Goal: Feedback & Contribution: Submit feedback/report problem

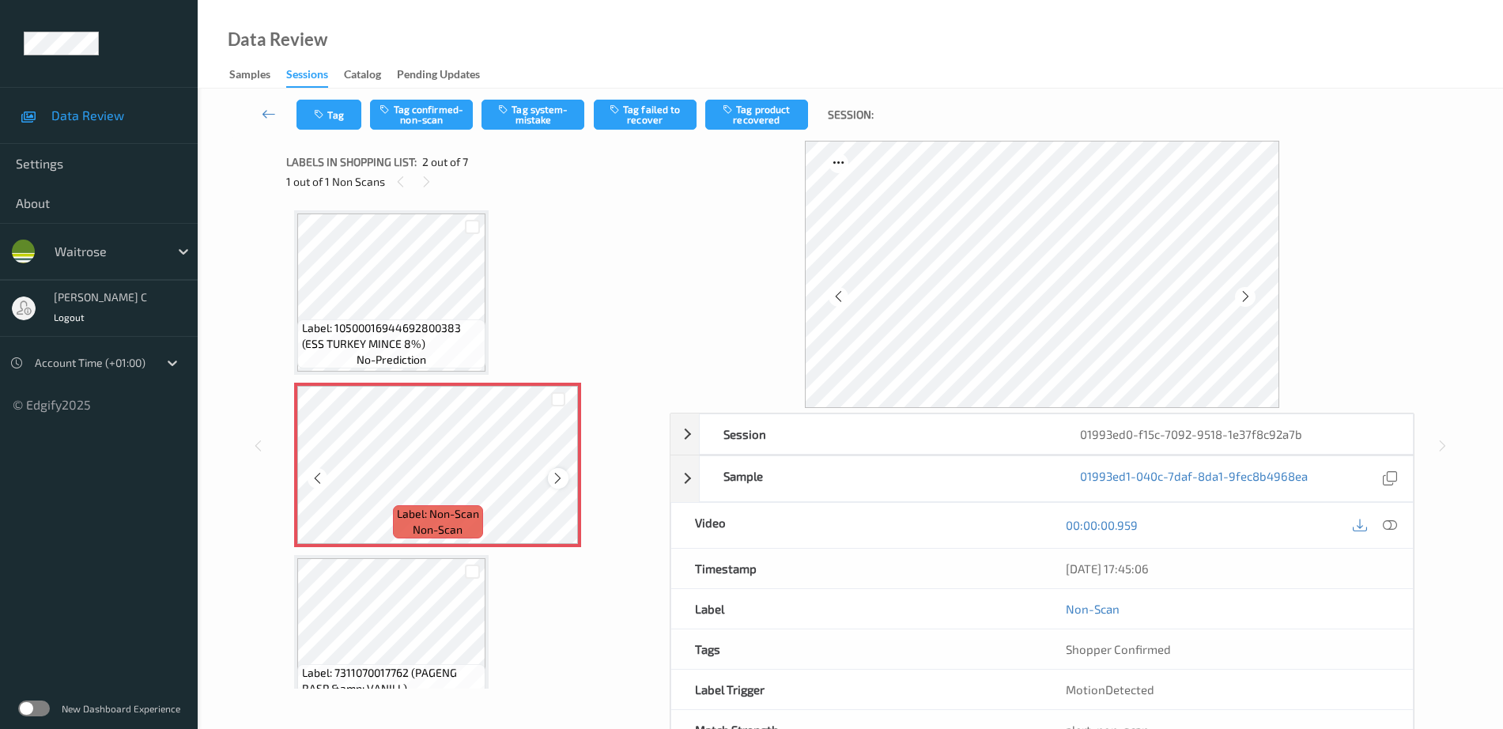
click at [558, 479] on icon at bounding box center [557, 478] width 13 height 14
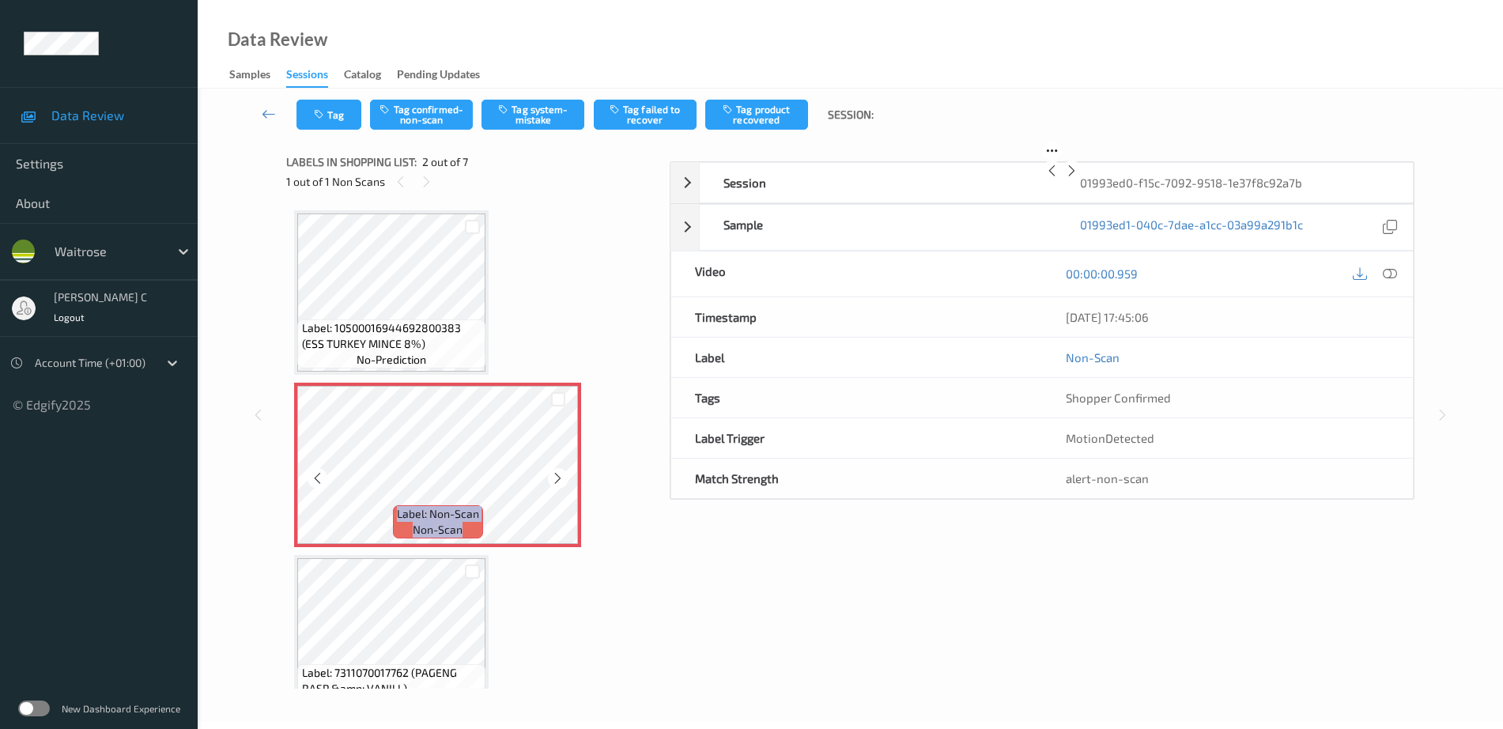
click at [558, 479] on icon at bounding box center [557, 478] width 13 height 14
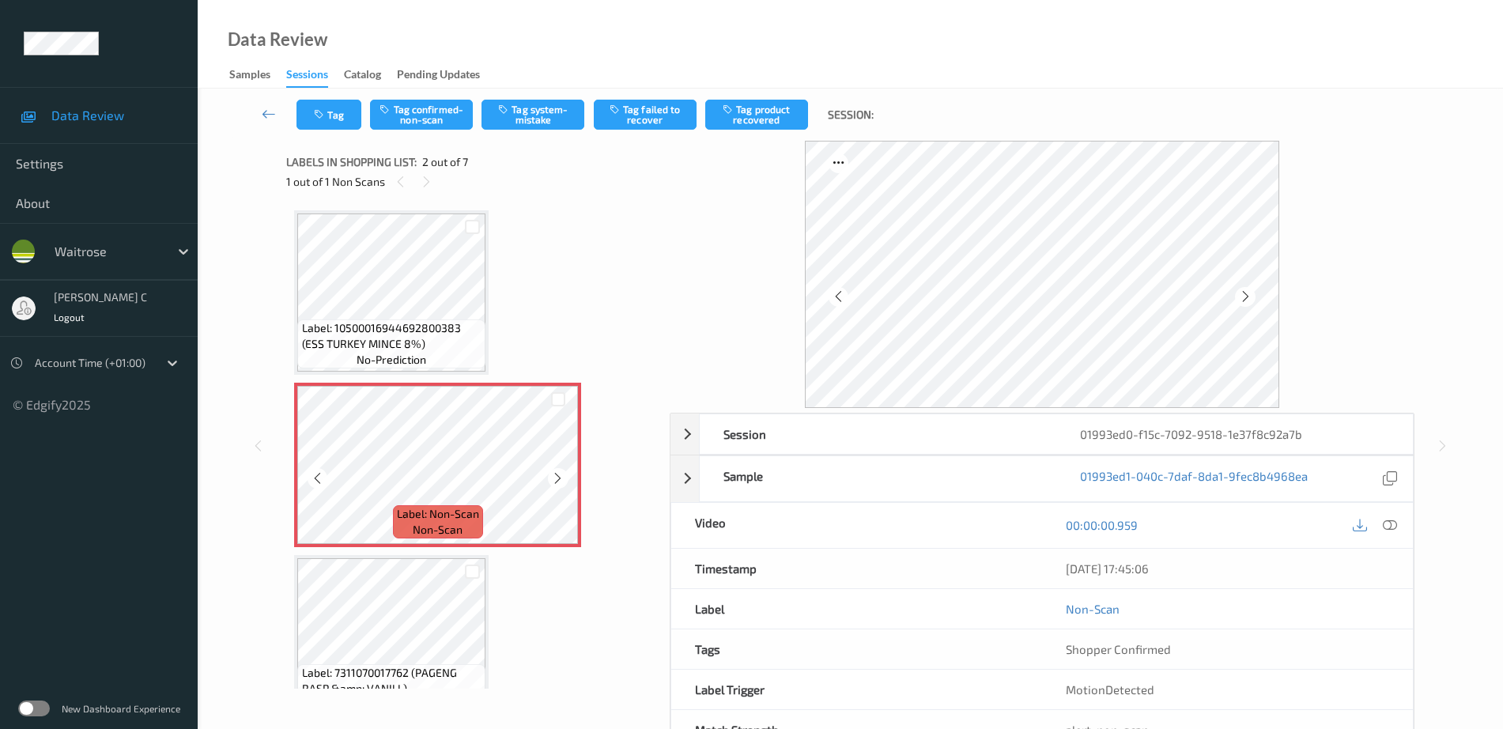
click at [558, 479] on icon at bounding box center [557, 478] width 13 height 14
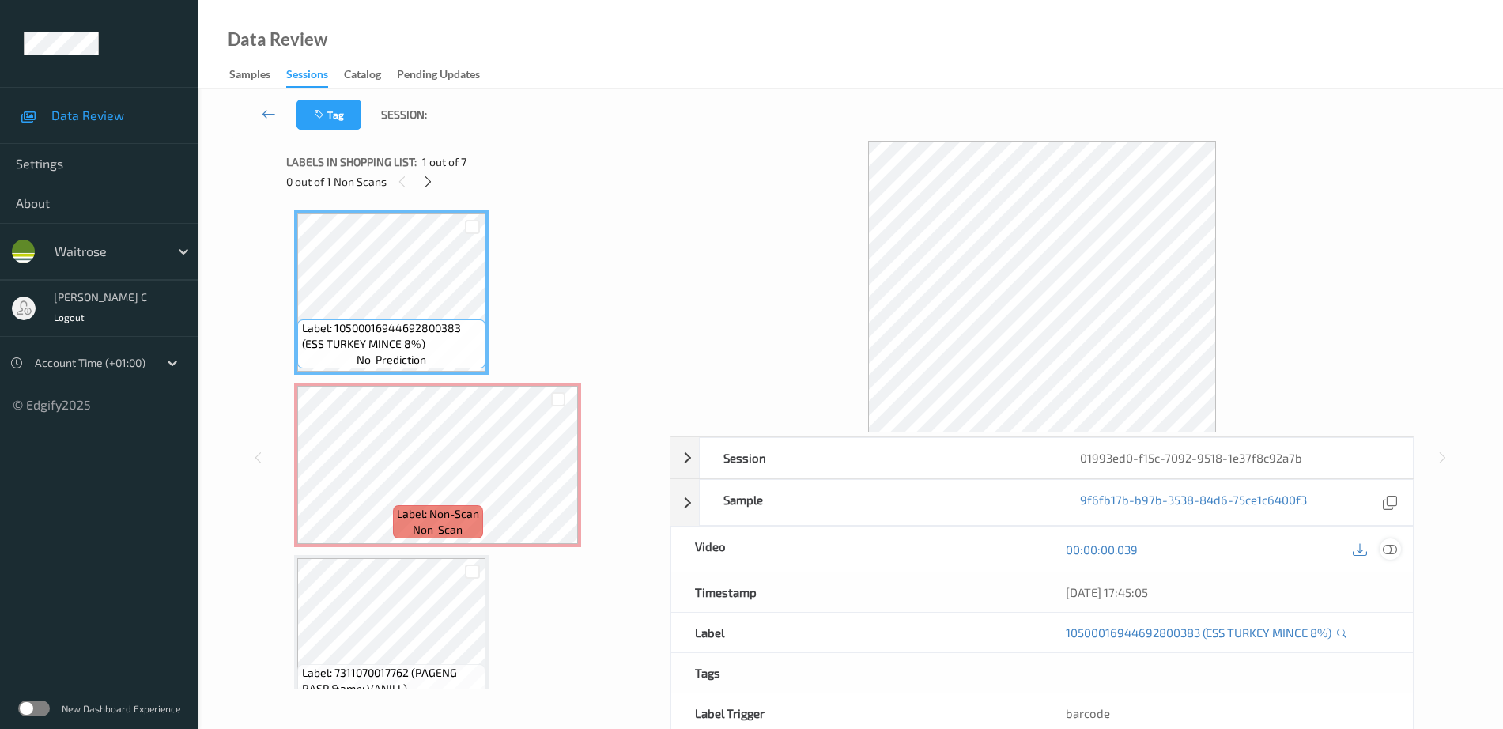
click at [1393, 550] on icon at bounding box center [1389, 549] width 14 height 14
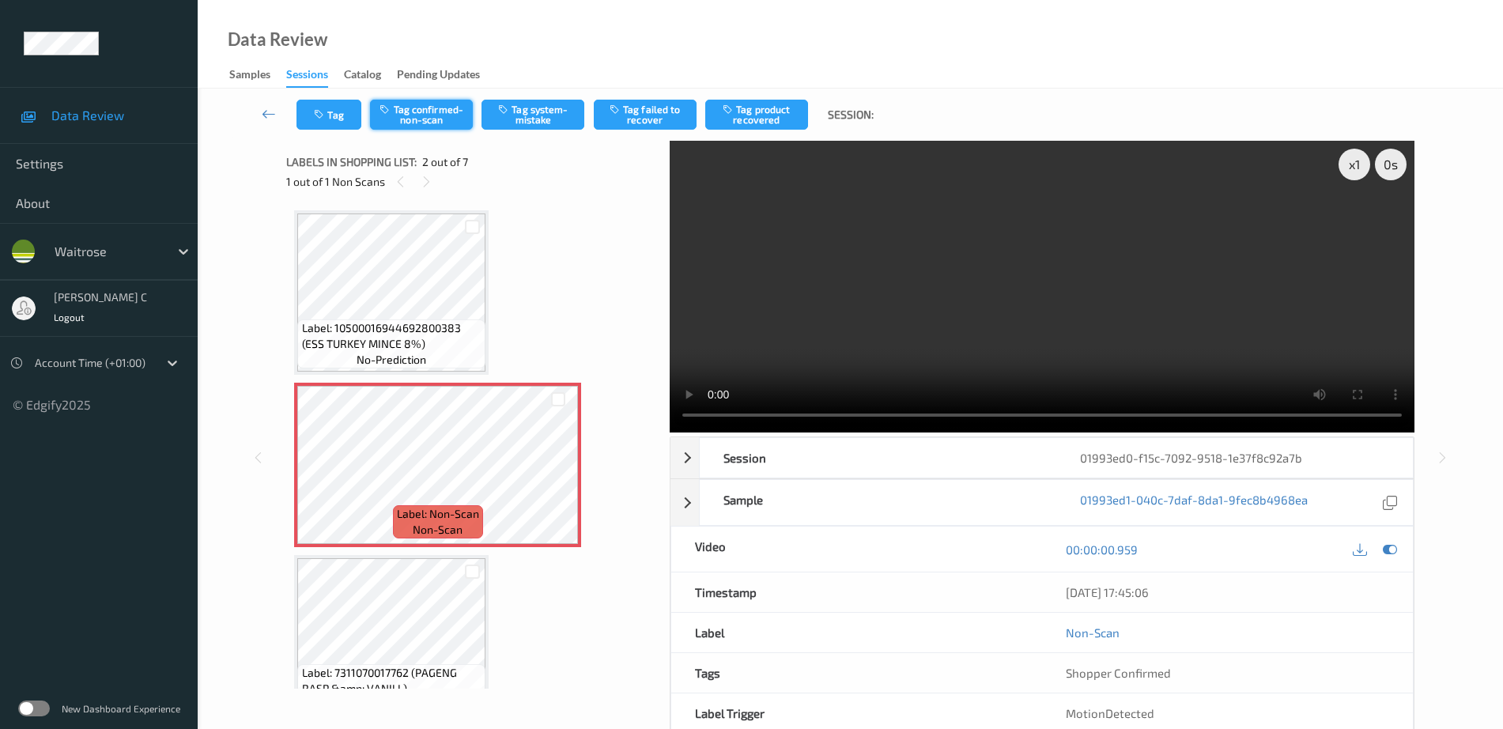
click at [429, 119] on button "Tag confirmed-non-scan" at bounding box center [421, 115] width 103 height 30
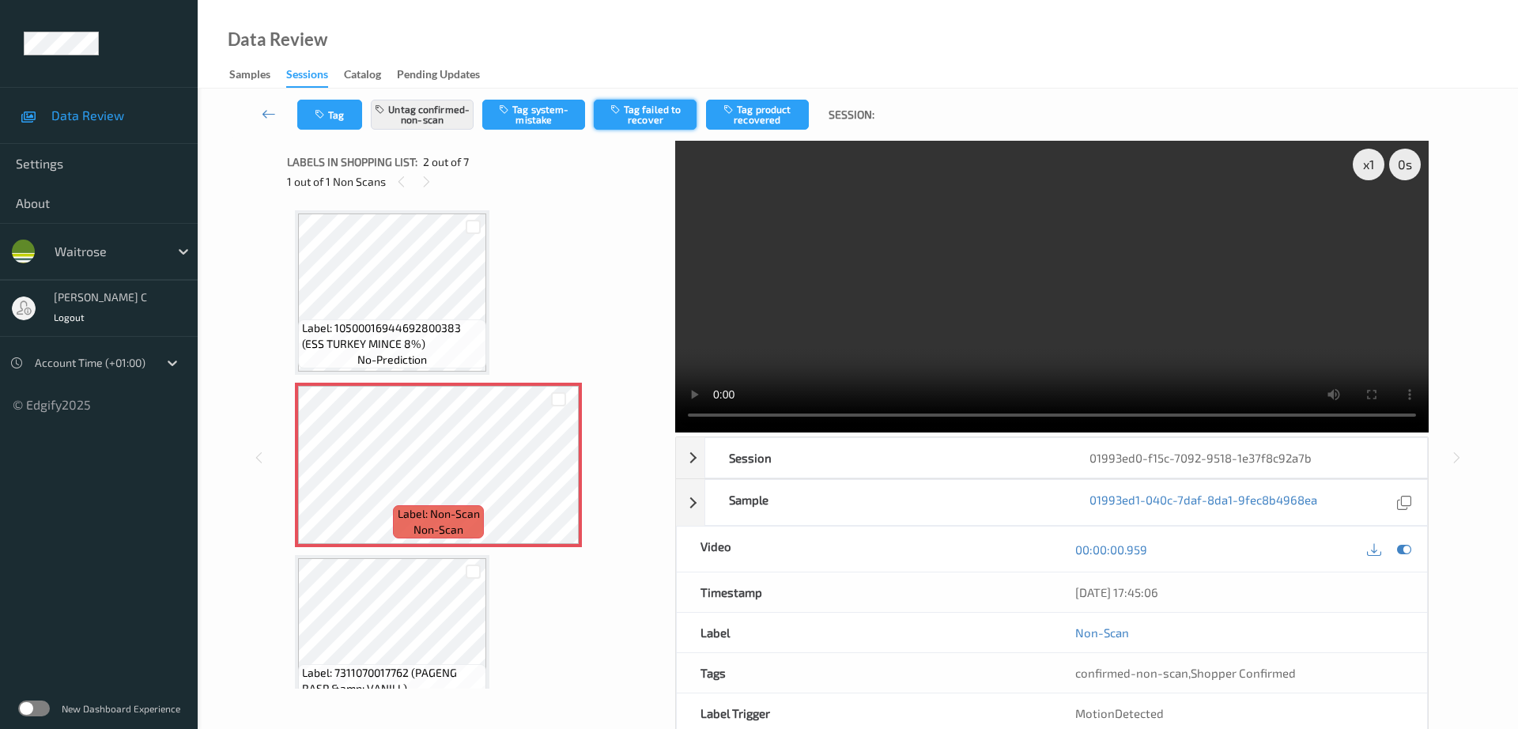
click at [643, 111] on button "Tag failed to recover" at bounding box center [645, 115] width 103 height 30
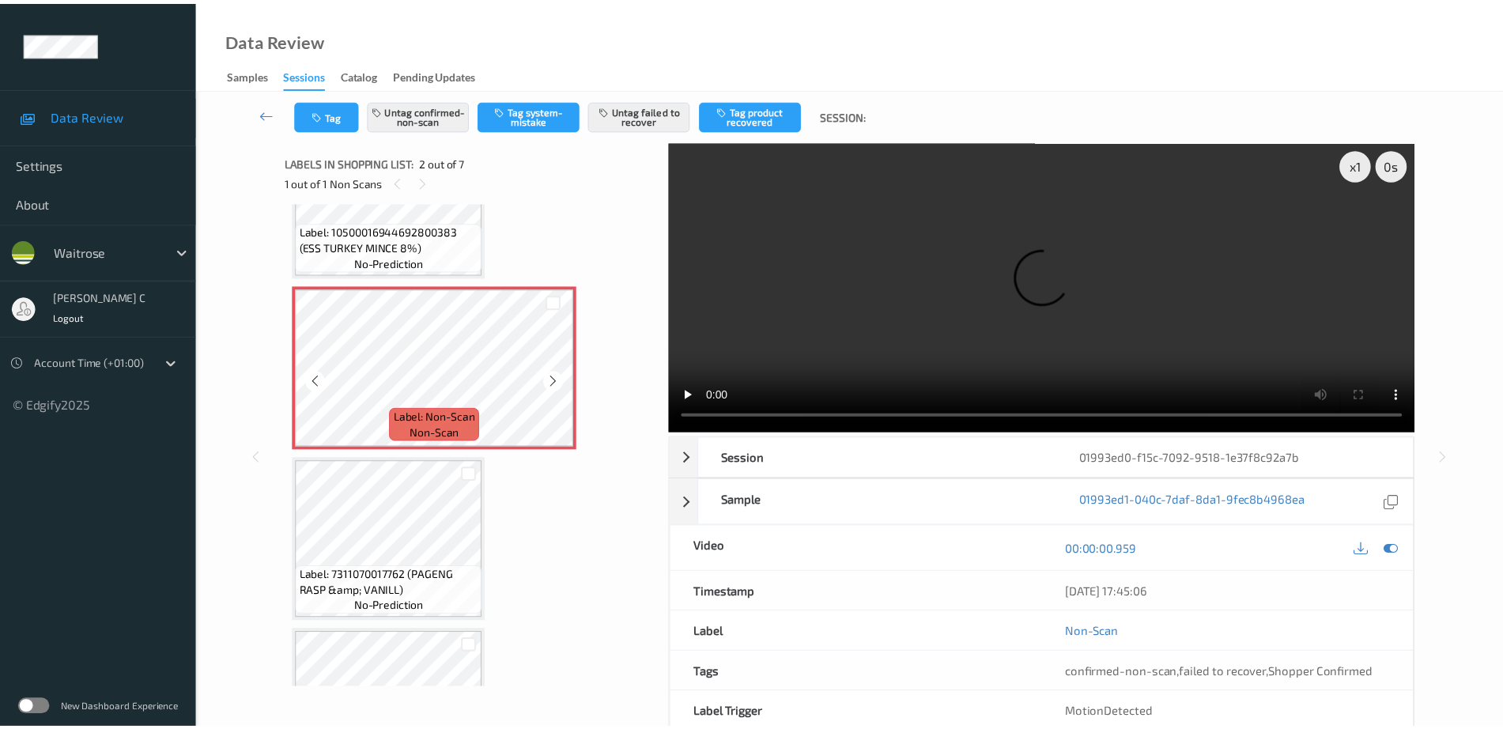
scroll to position [296, 0]
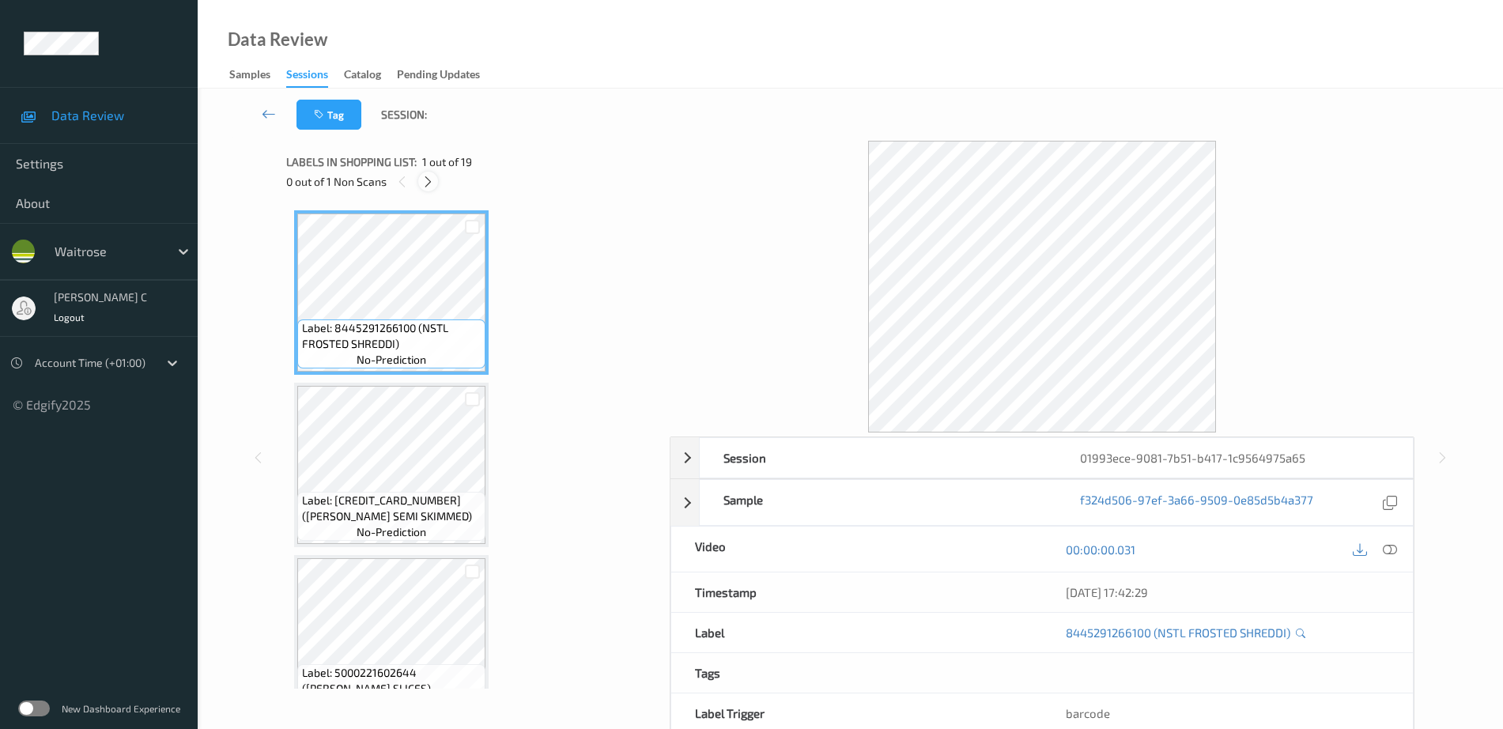
click at [433, 182] on icon at bounding box center [427, 182] width 13 height 14
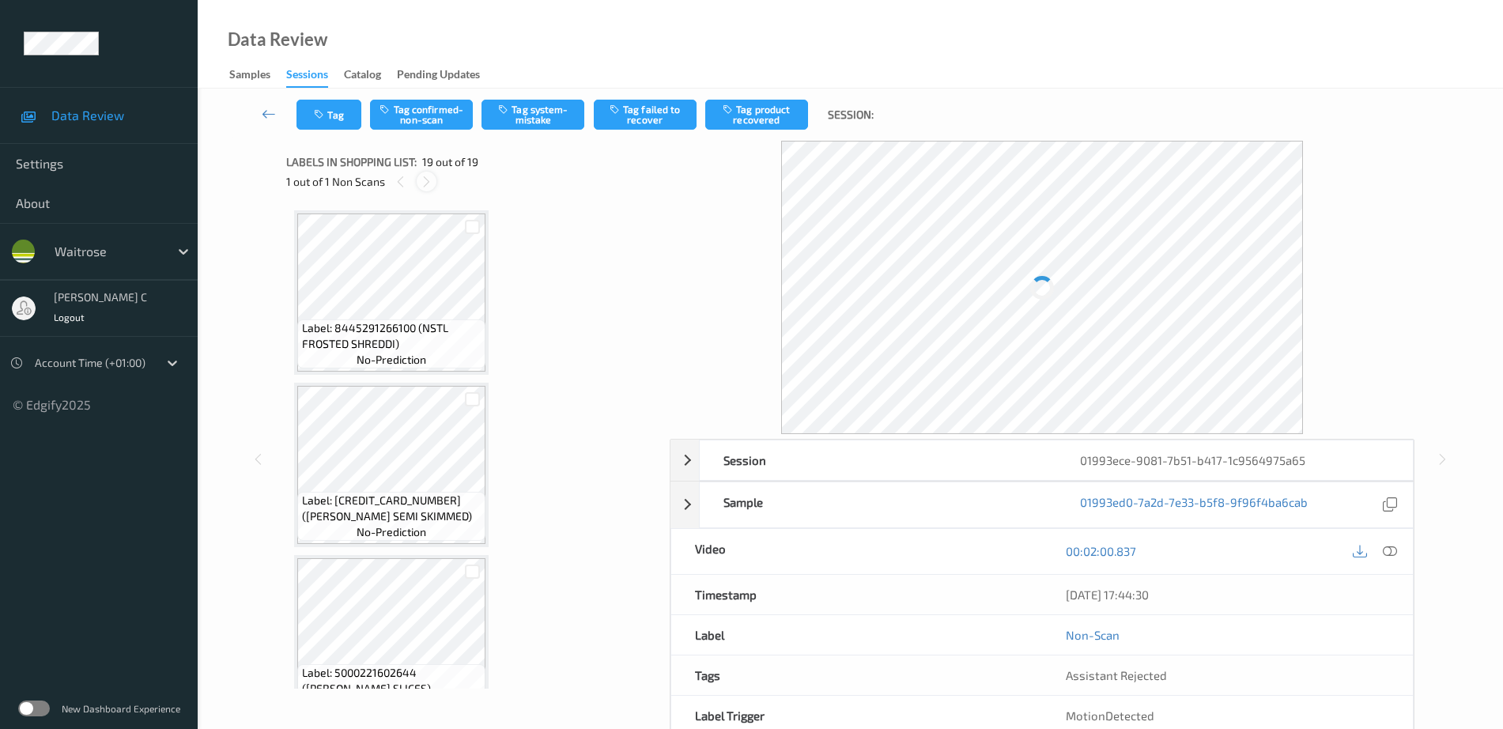
scroll to position [2796, 0]
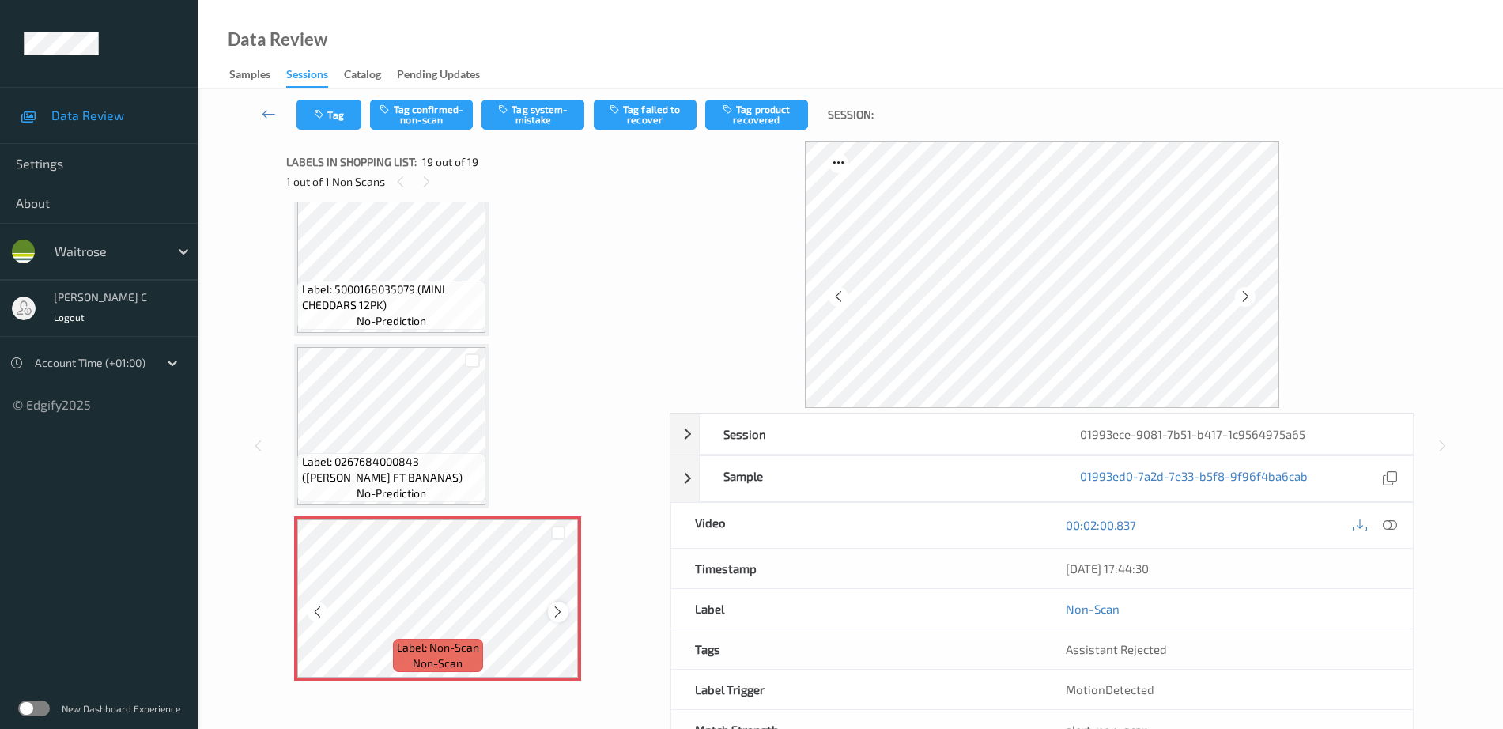
click at [561, 607] on icon at bounding box center [557, 612] width 13 height 14
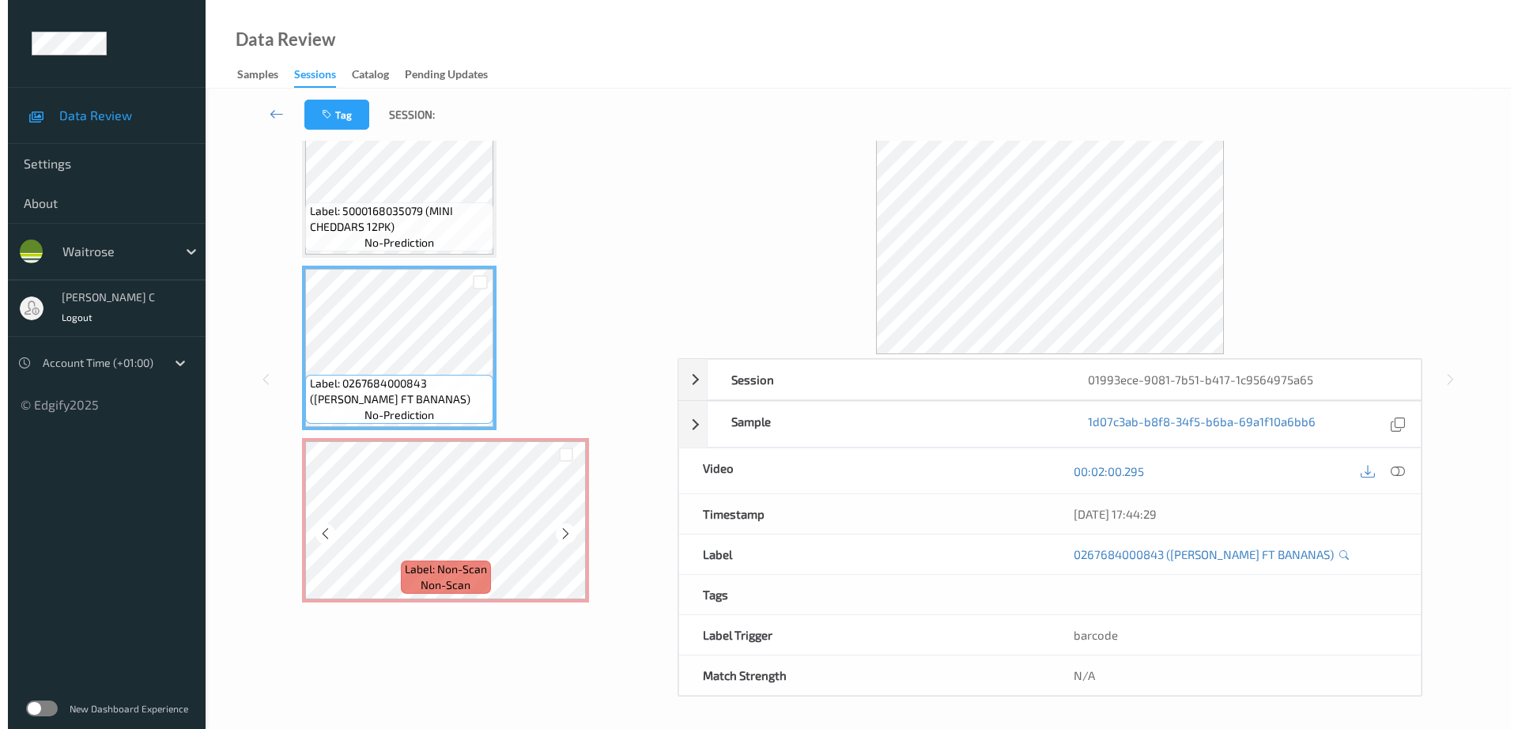
scroll to position [55, 0]
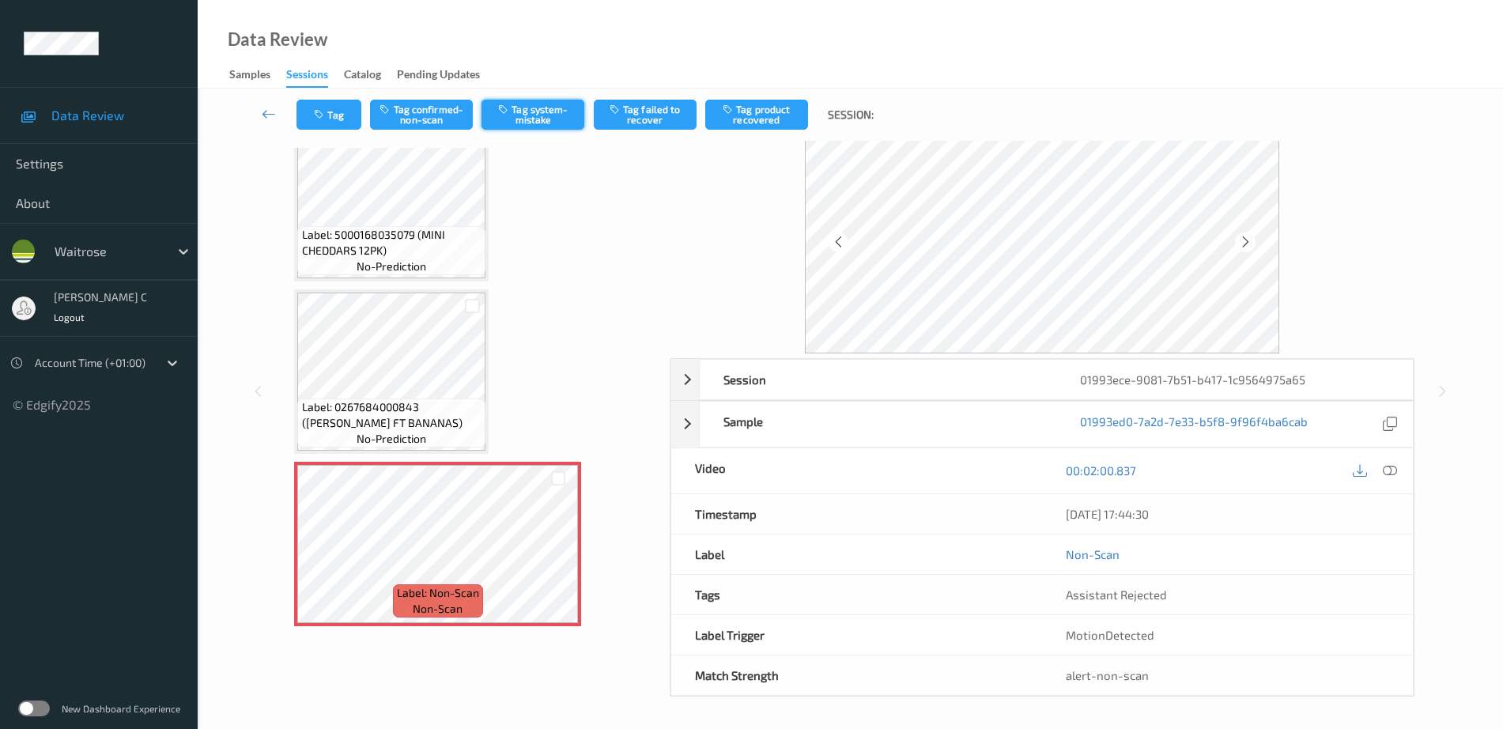
click at [511, 116] on button "Tag system-mistake" at bounding box center [532, 115] width 103 height 30
click at [338, 123] on button "Tag" at bounding box center [328, 115] width 65 height 30
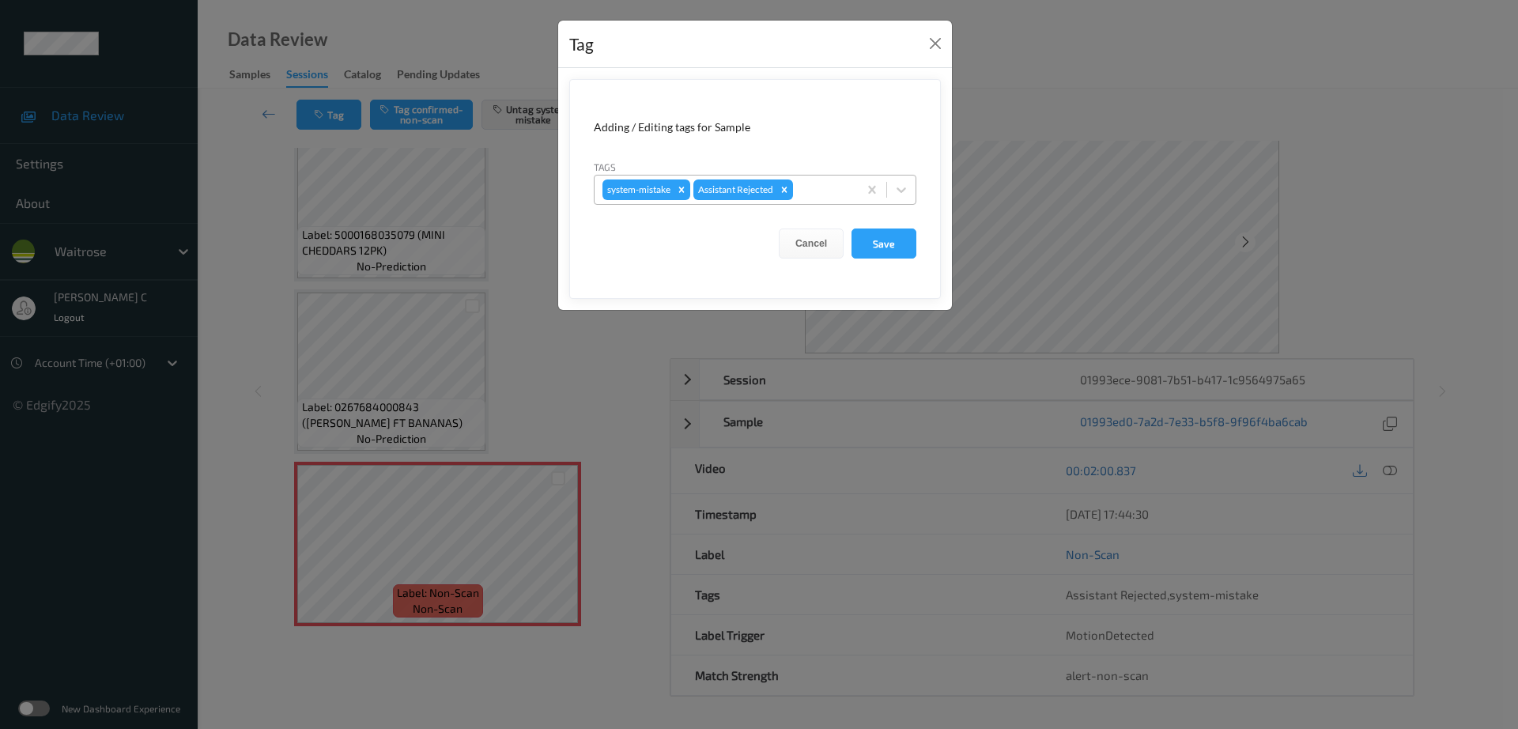
click at [797, 186] on div "system-mistake Assistant Rejected" at bounding box center [725, 189] width 263 height 27
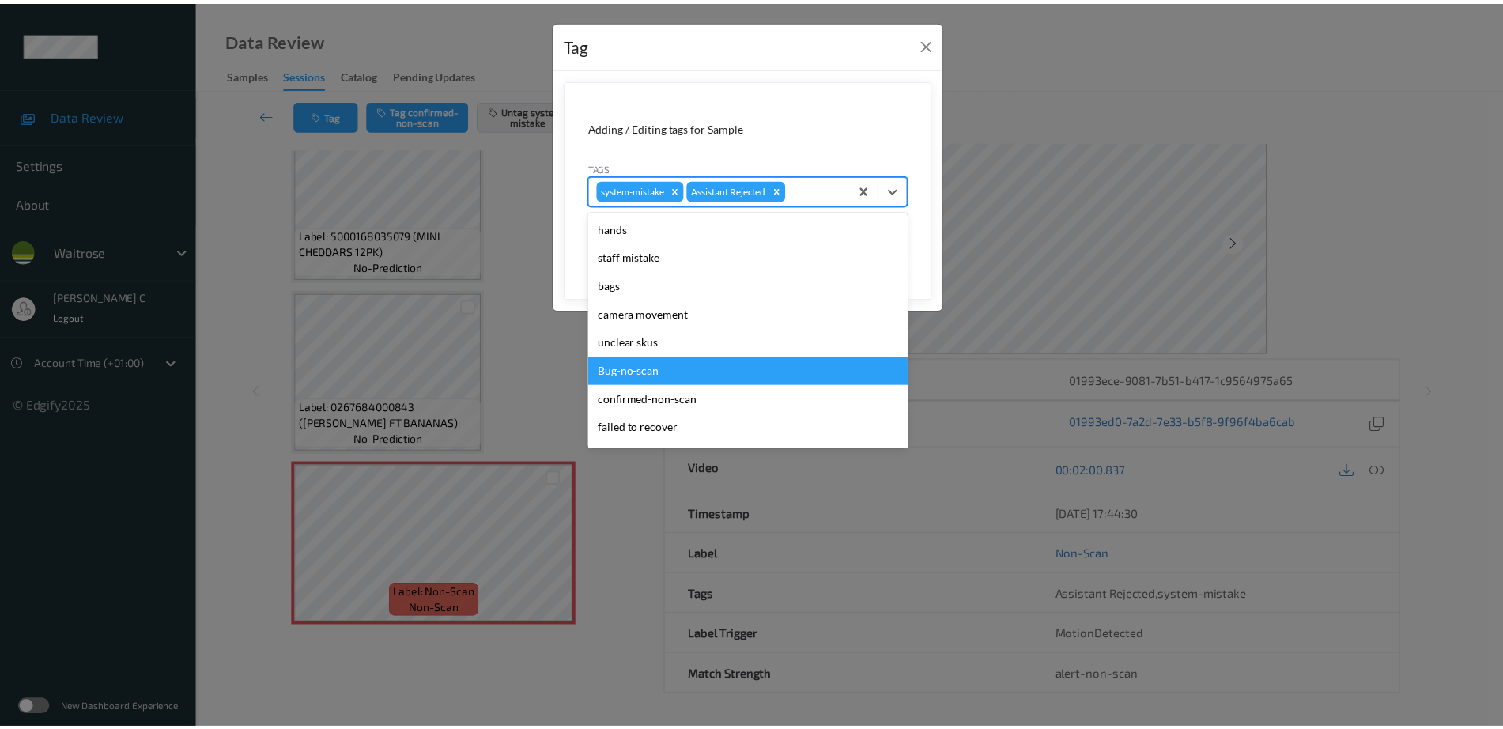
scroll to position [367, 0]
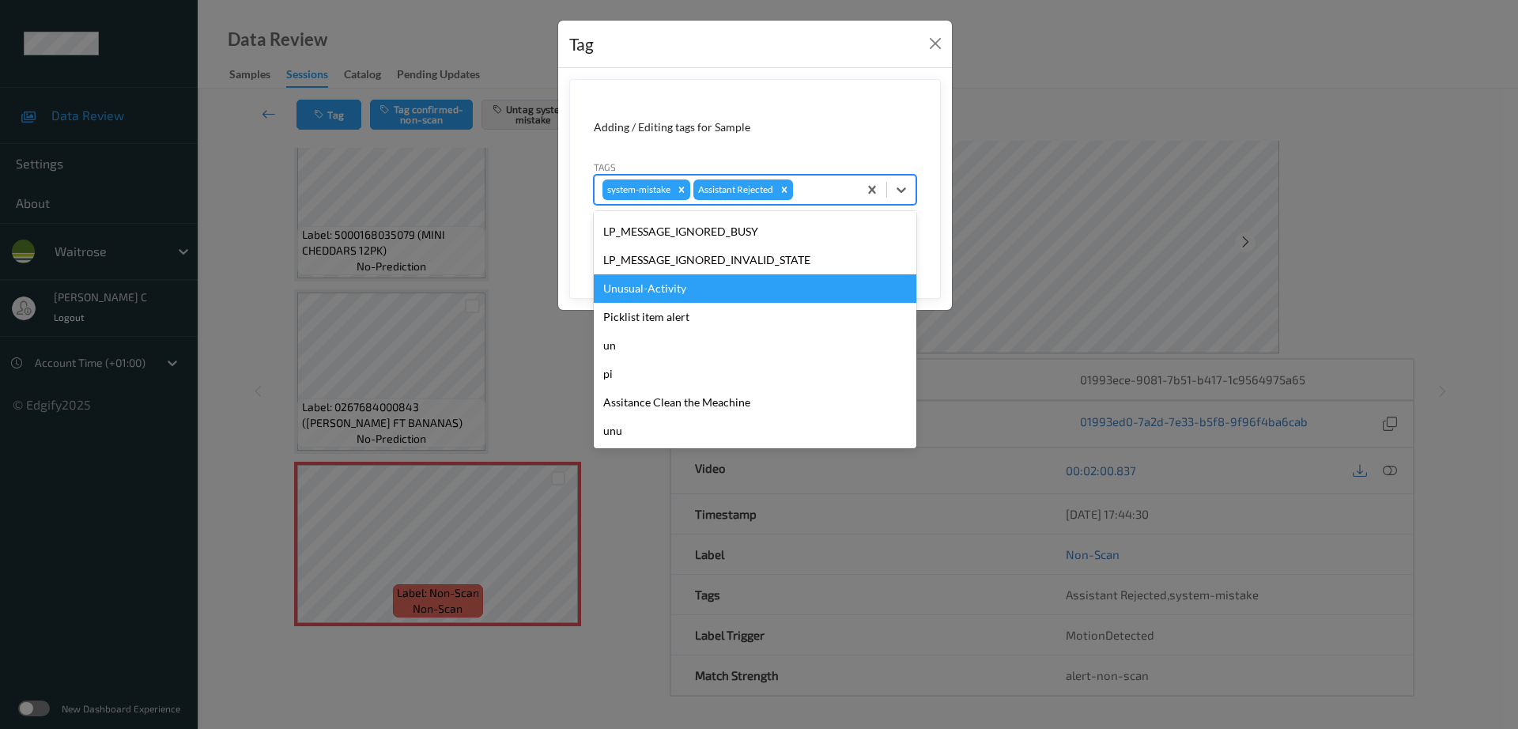
click at [679, 285] on div "Unusual-Activity" at bounding box center [755, 288] width 322 height 28
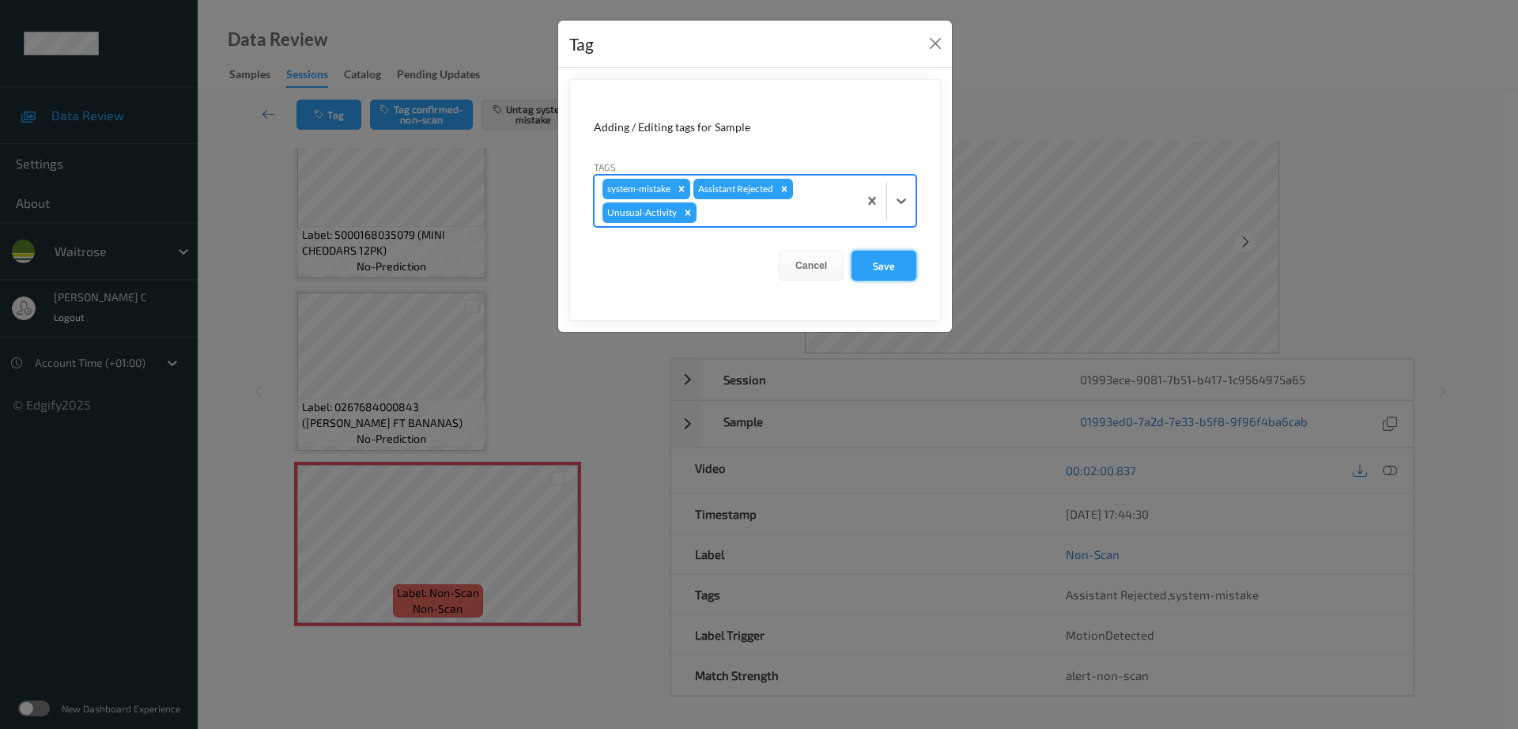
click at [903, 257] on button "Save" at bounding box center [883, 266] width 65 height 30
click at [884, 266] on form "Adding / Editing tags for Sample Tags system-mistake Assistant Rejected Unusual…" at bounding box center [754, 200] width 371 height 242
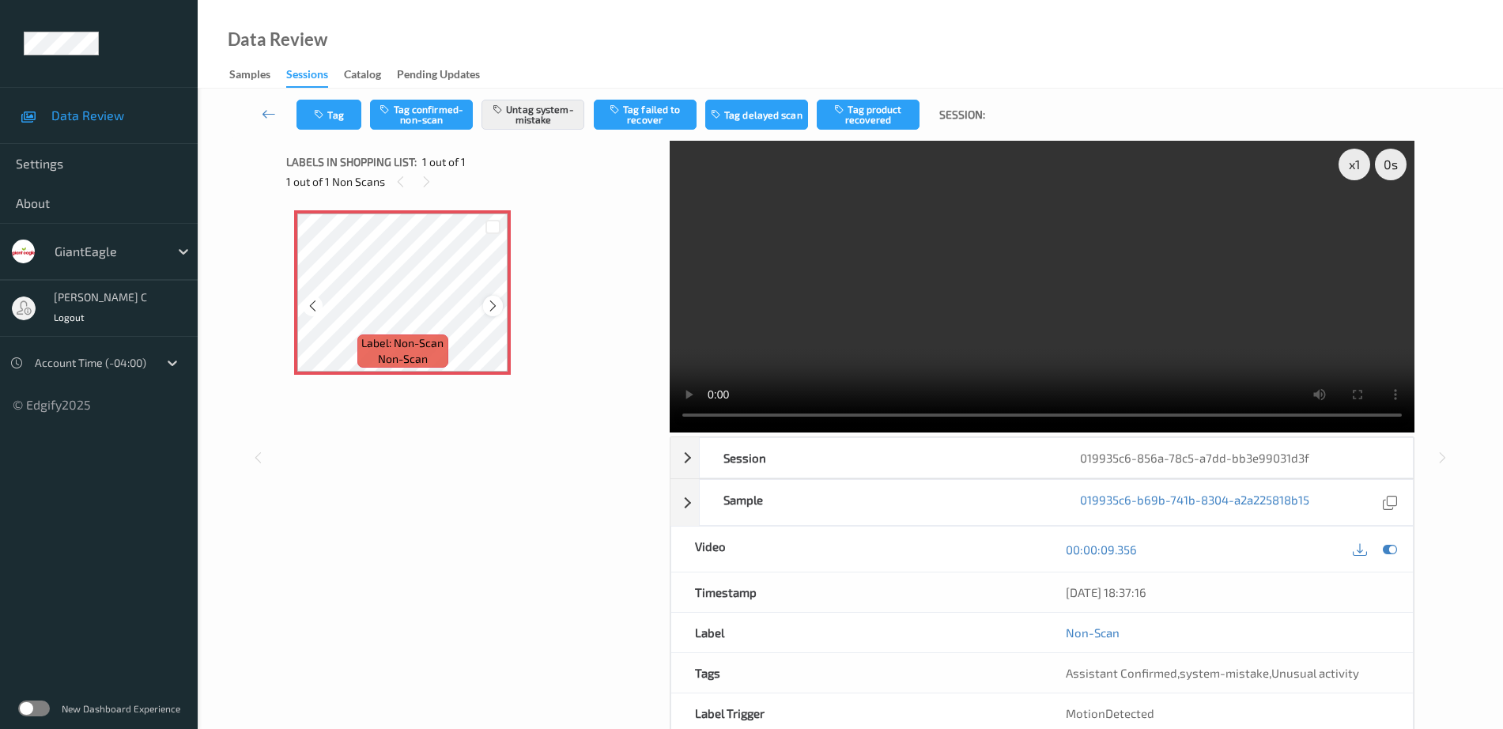
click at [498, 302] on icon at bounding box center [492, 306] width 13 height 14
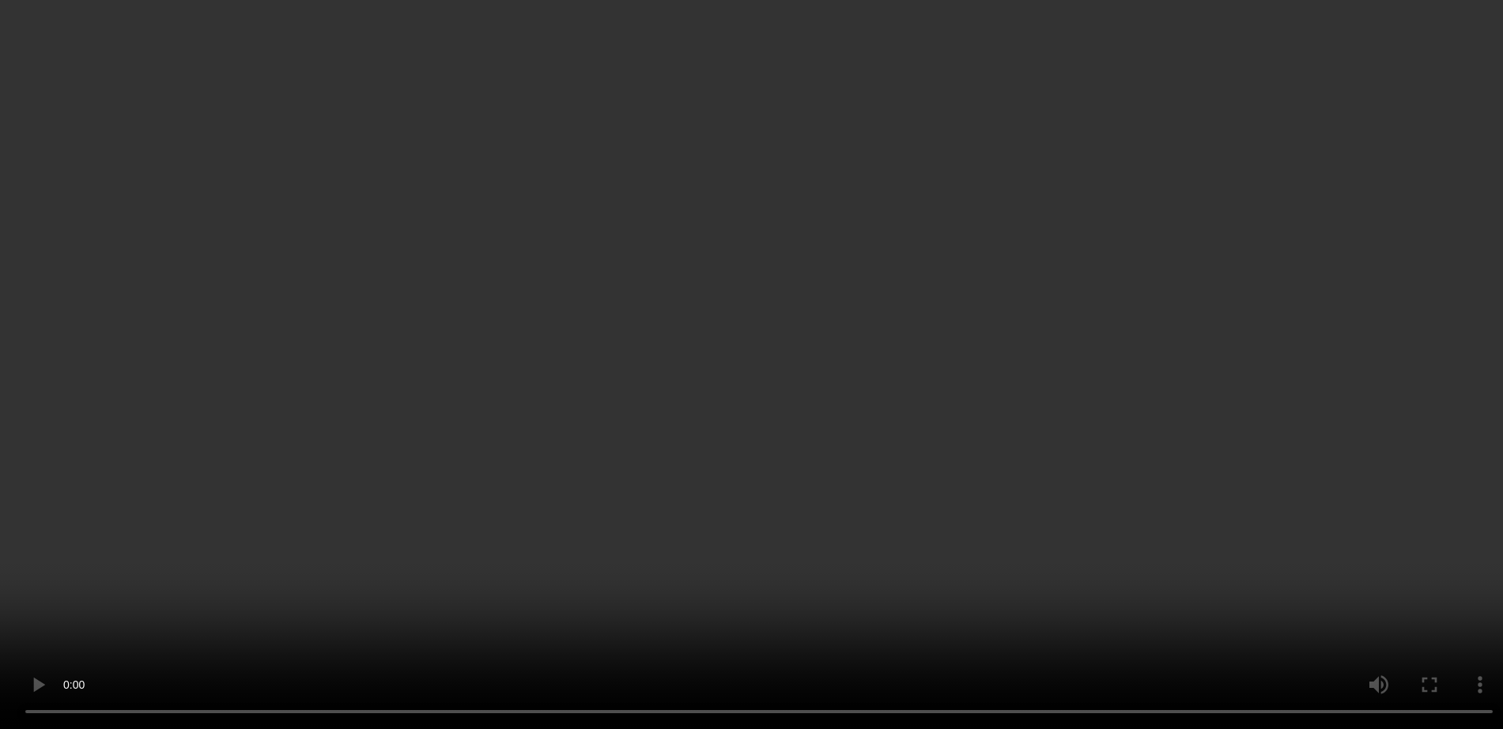
scroll to position [2008, 0]
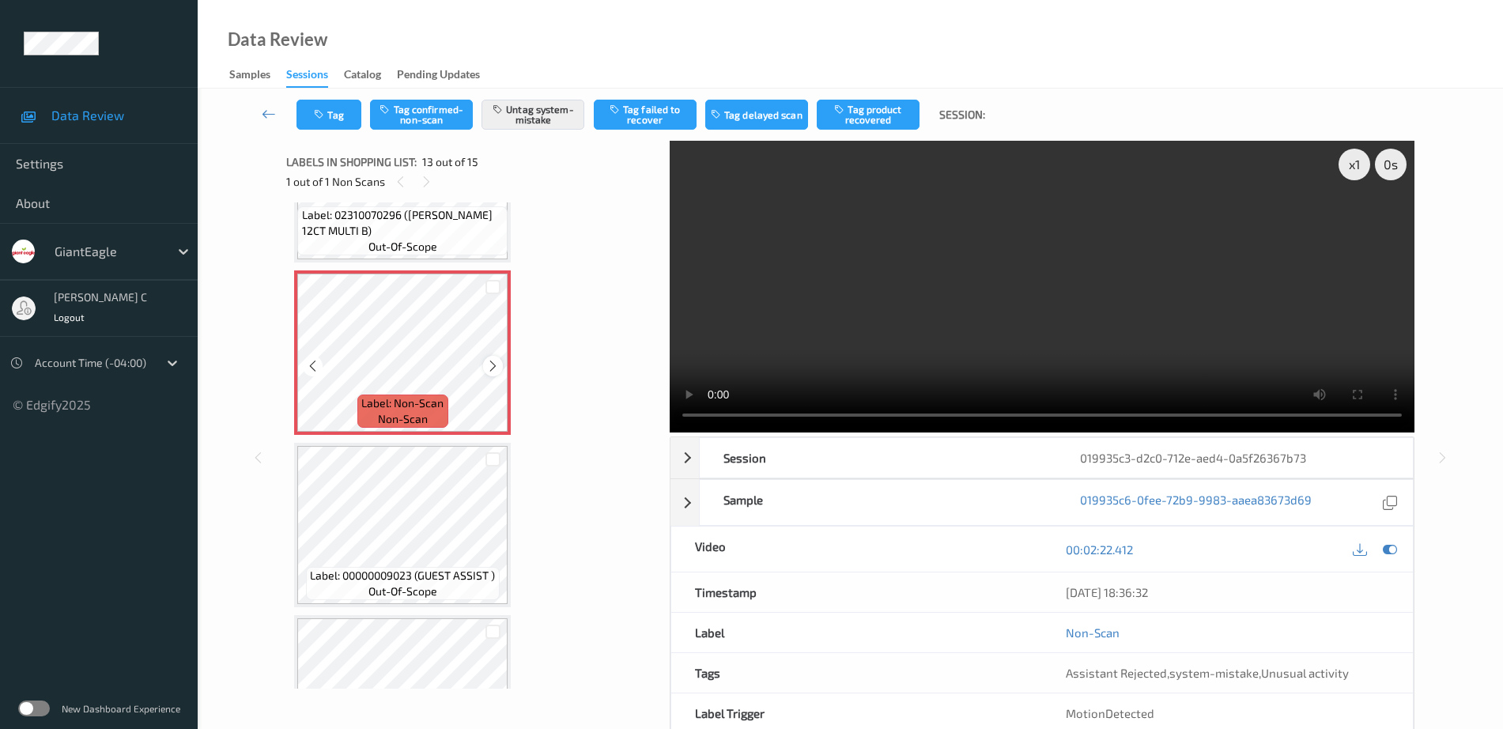
click at [496, 364] on icon at bounding box center [492, 366] width 13 height 14
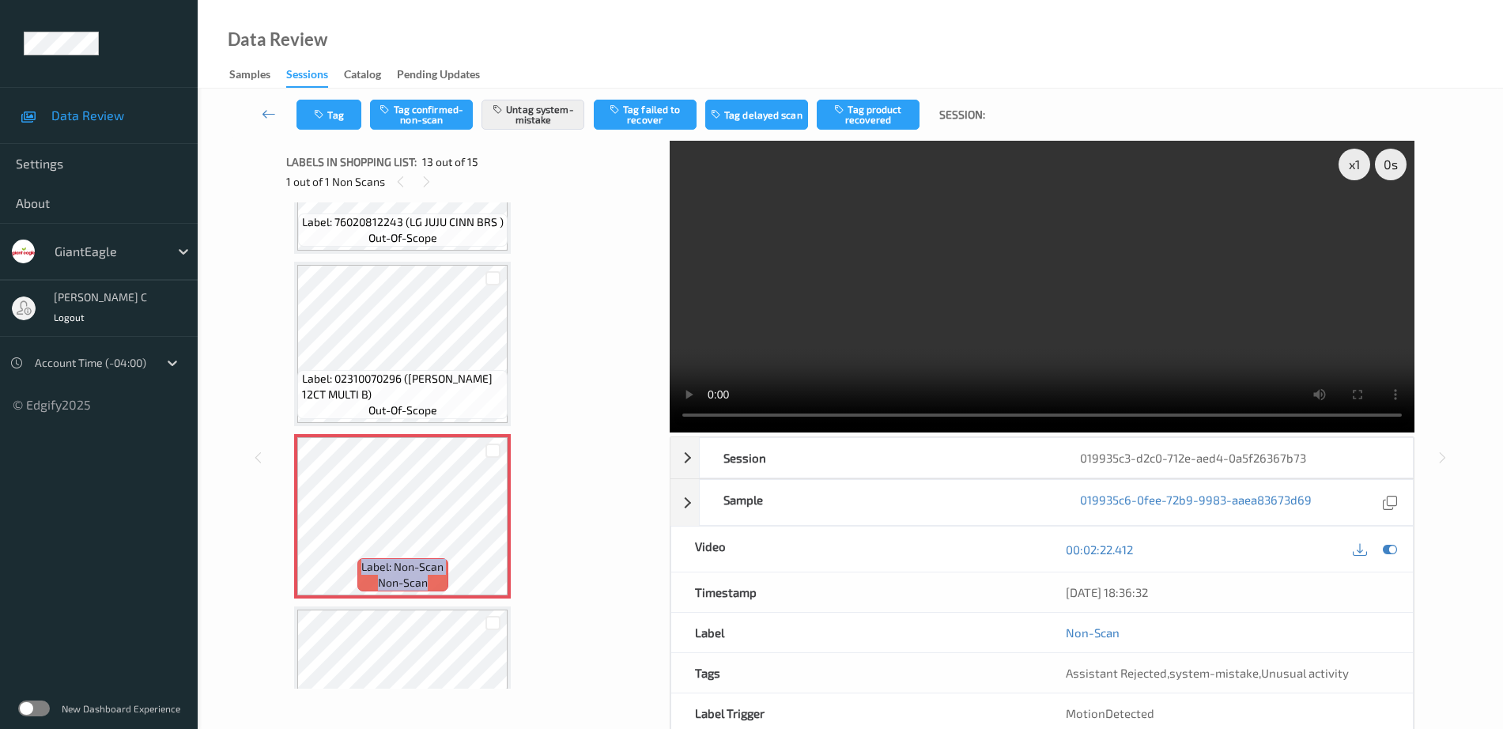
scroll to position [1810, 0]
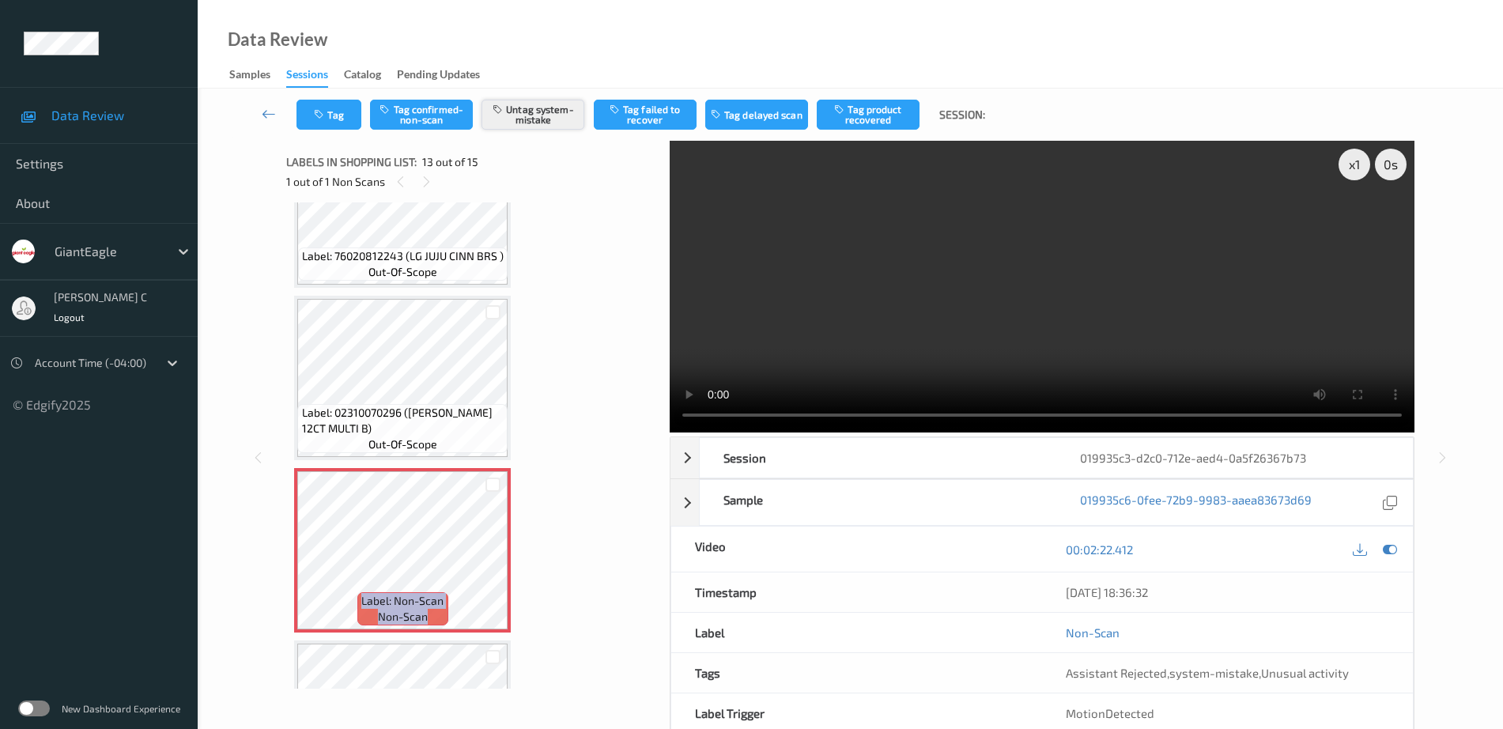
click at [546, 127] on button "Untag system-mistake" at bounding box center [532, 115] width 103 height 30
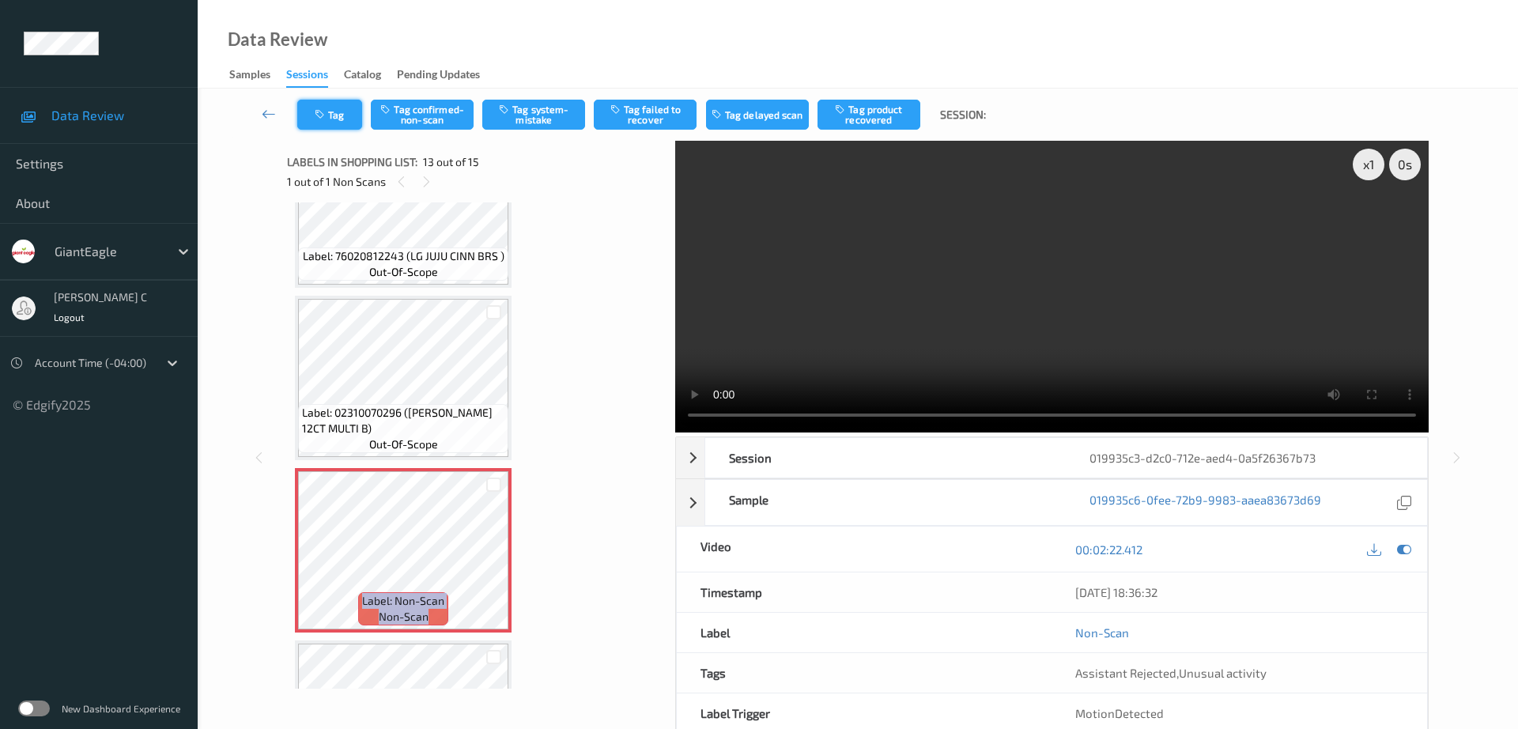
click at [337, 112] on button "Tag" at bounding box center [329, 115] width 65 height 30
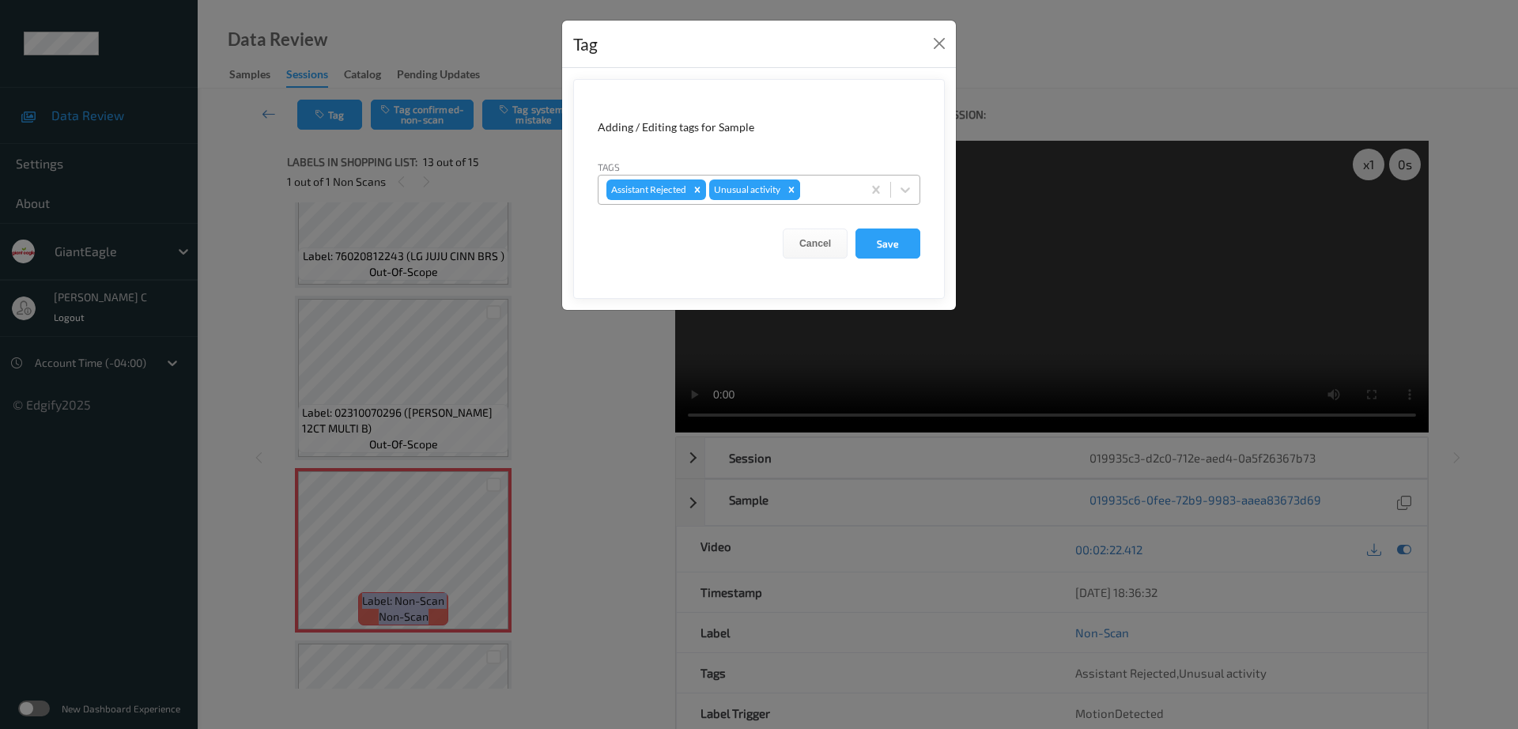
click at [793, 187] on icon "Remove Unusual activity" at bounding box center [791, 189] width 11 height 11
click at [898, 231] on button "Save" at bounding box center [887, 243] width 65 height 30
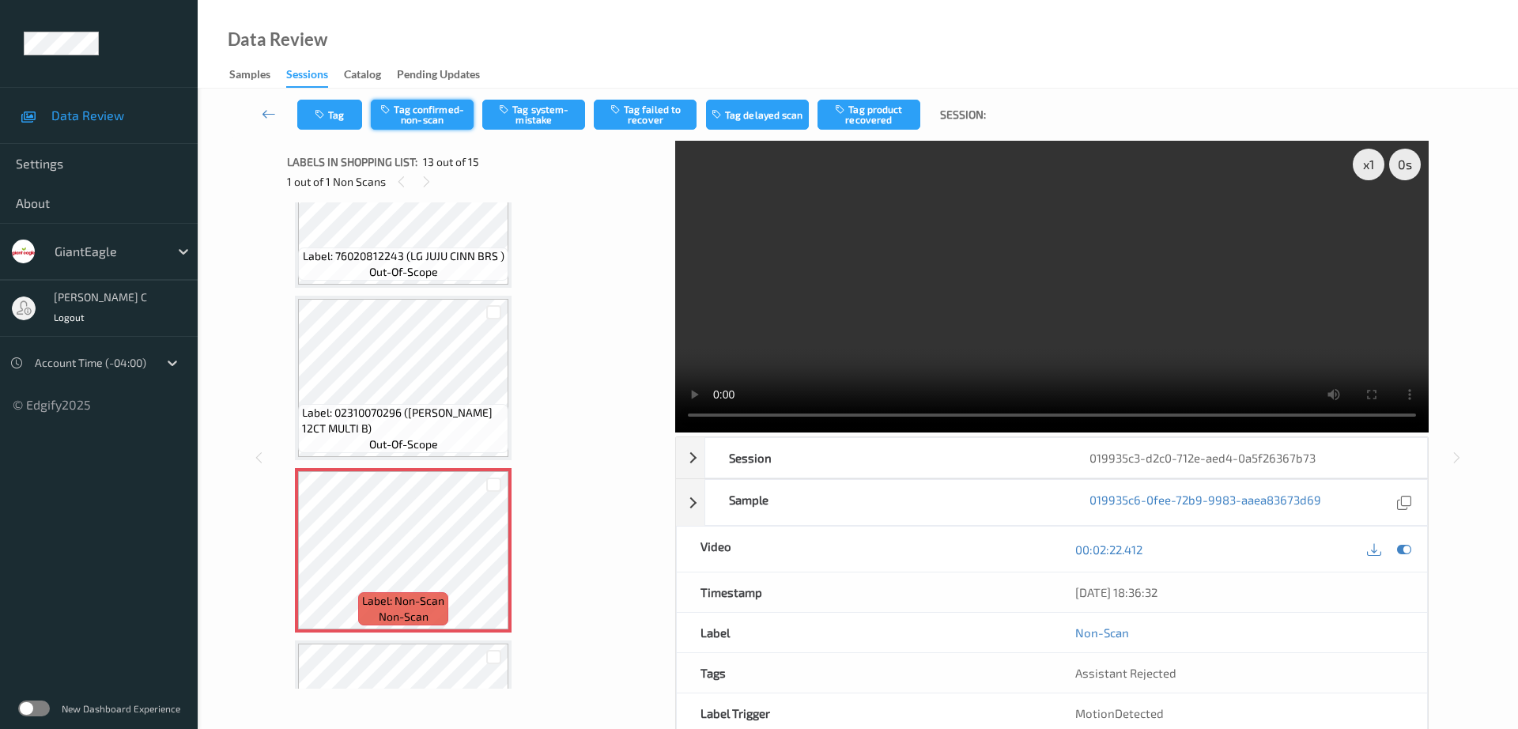
click at [421, 119] on button "Tag confirmed-non-scan" at bounding box center [422, 115] width 103 height 30
click at [845, 113] on icon "button" at bounding box center [841, 109] width 13 height 11
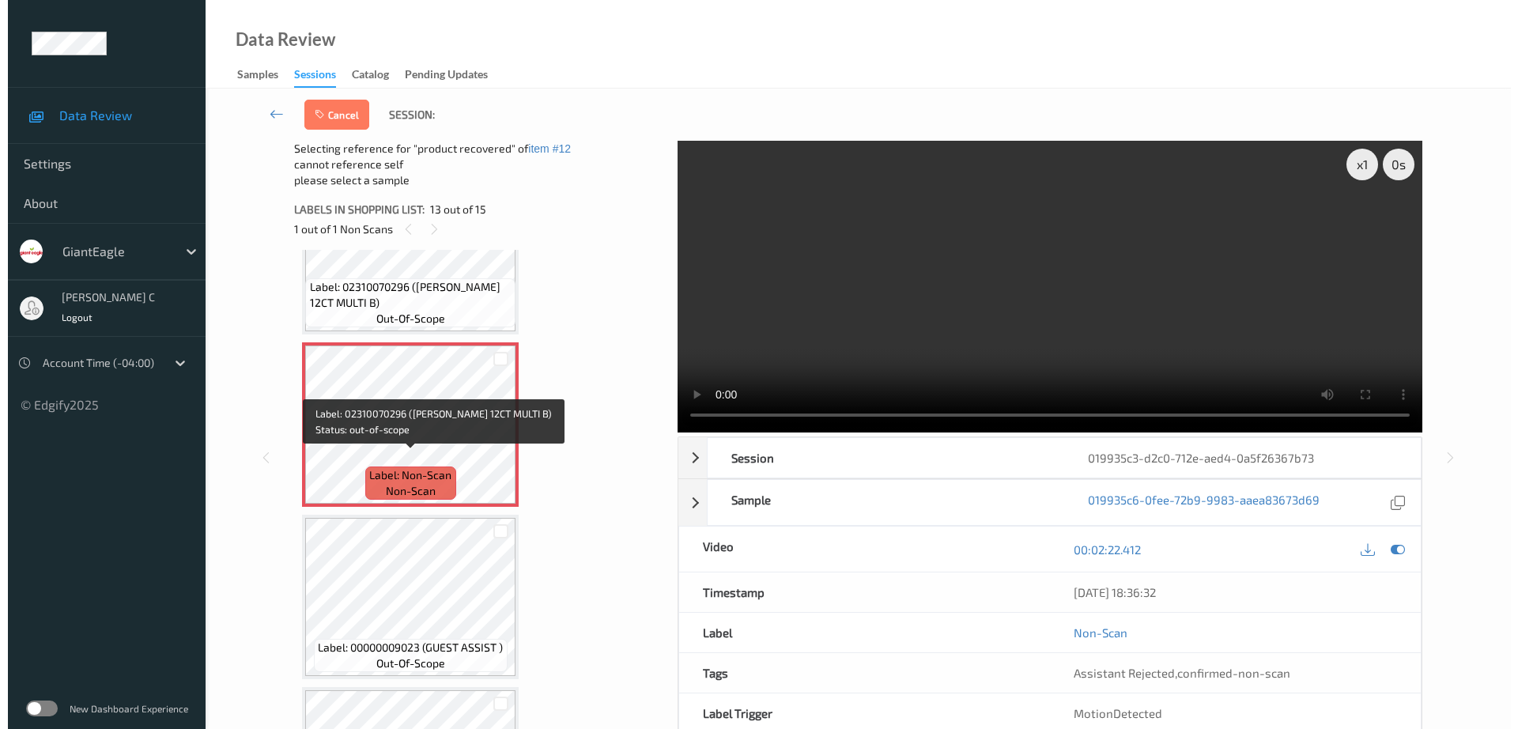
scroll to position [2106, 0]
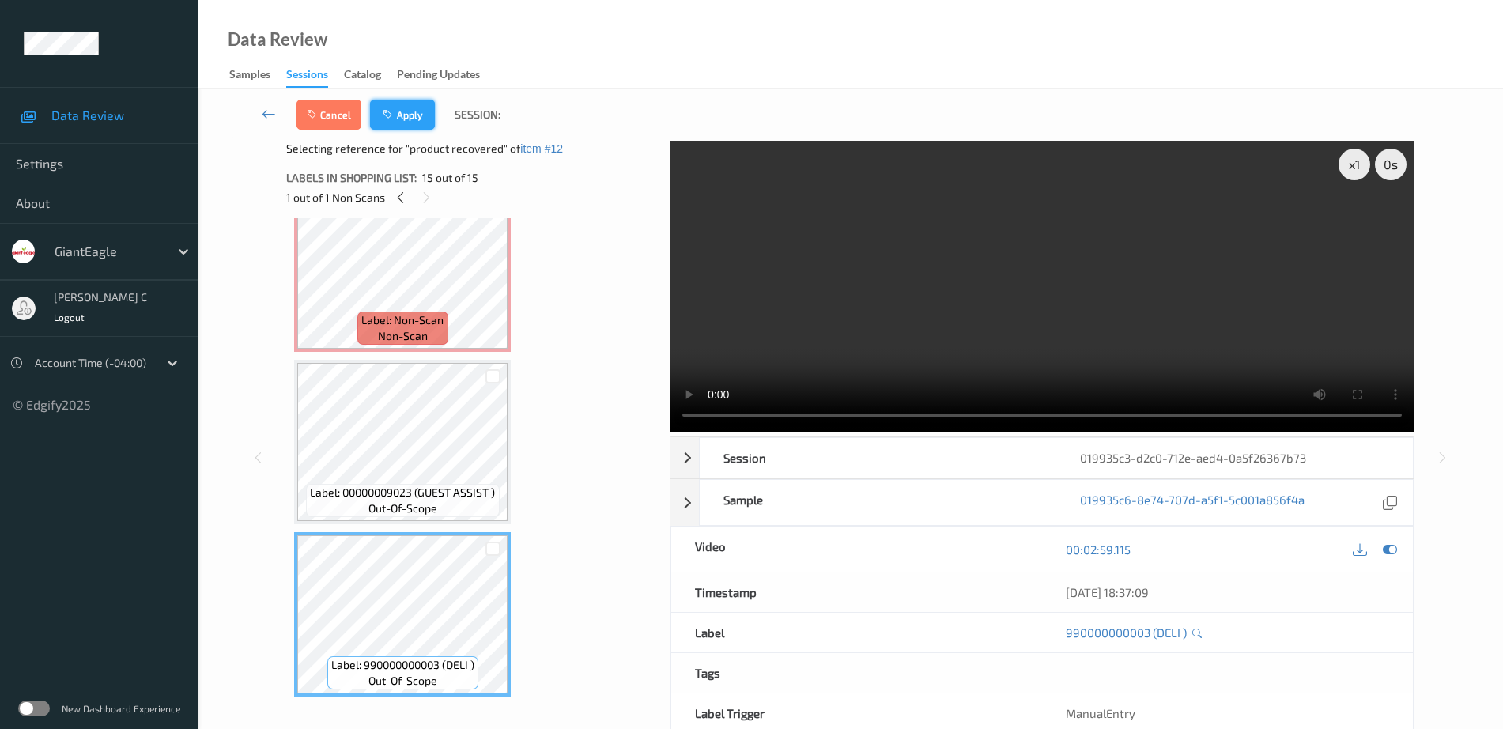
click at [400, 121] on button "Apply" at bounding box center [402, 115] width 65 height 30
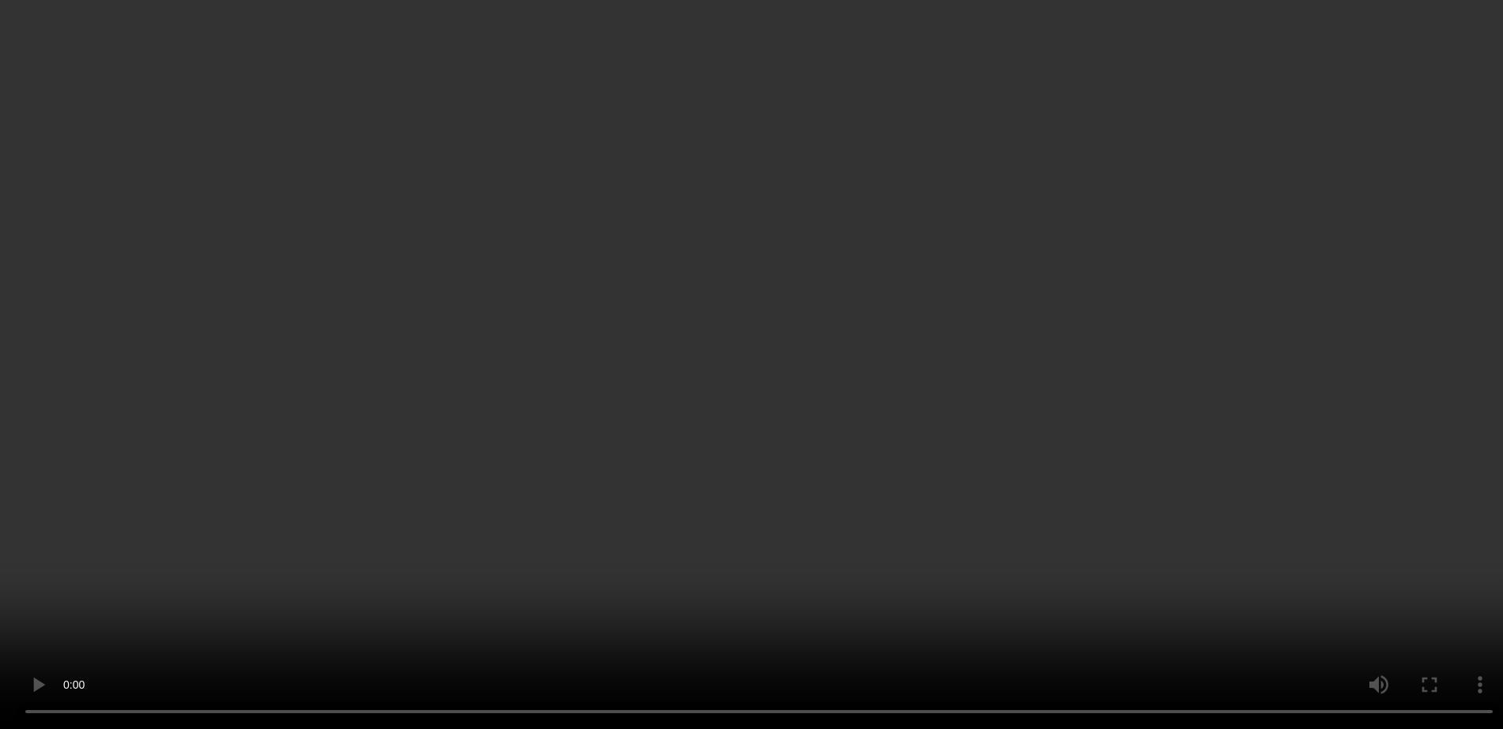
scroll to position [304, 0]
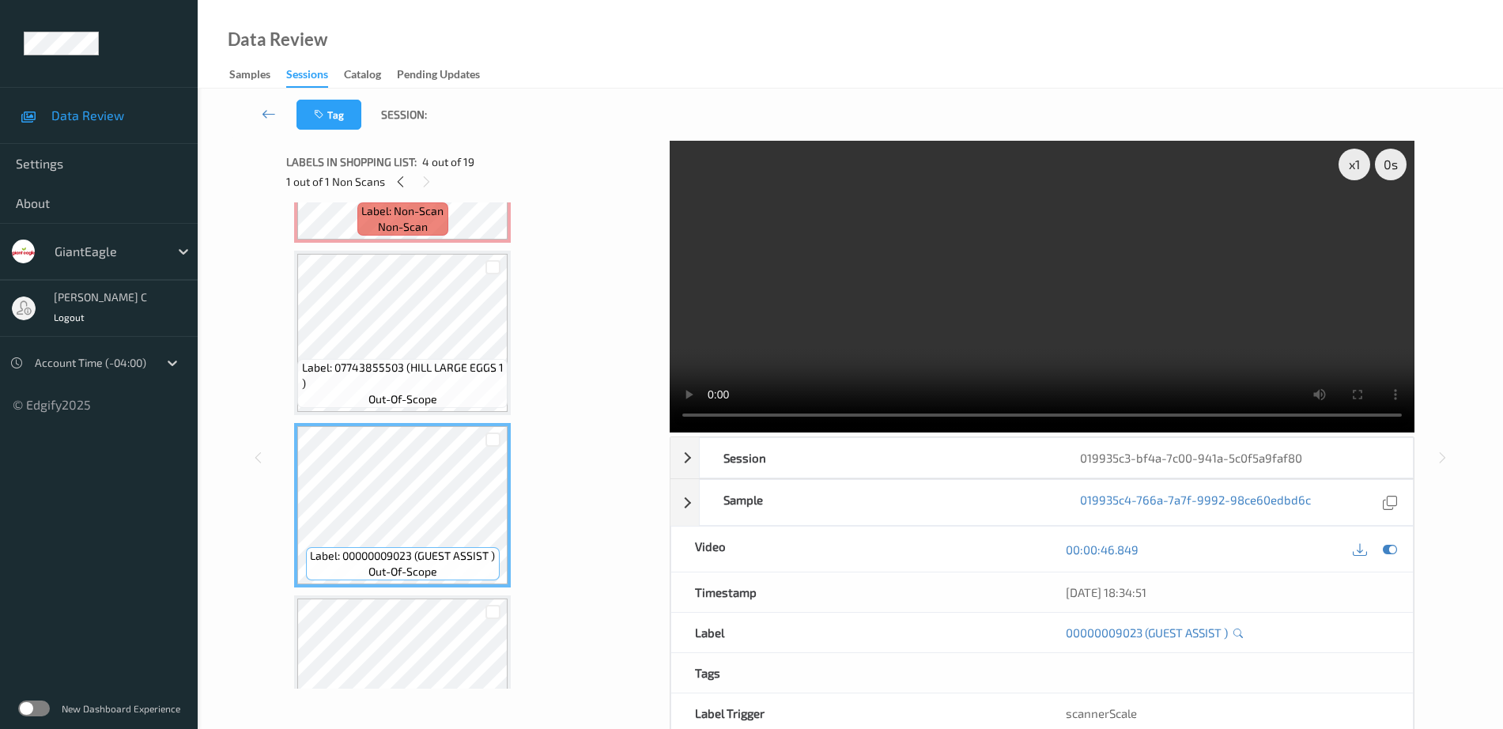
click at [436, 597] on div "Label: 03003493765 (GE SALTED BUTTER Q) out-of-scope" at bounding box center [402, 677] width 217 height 164
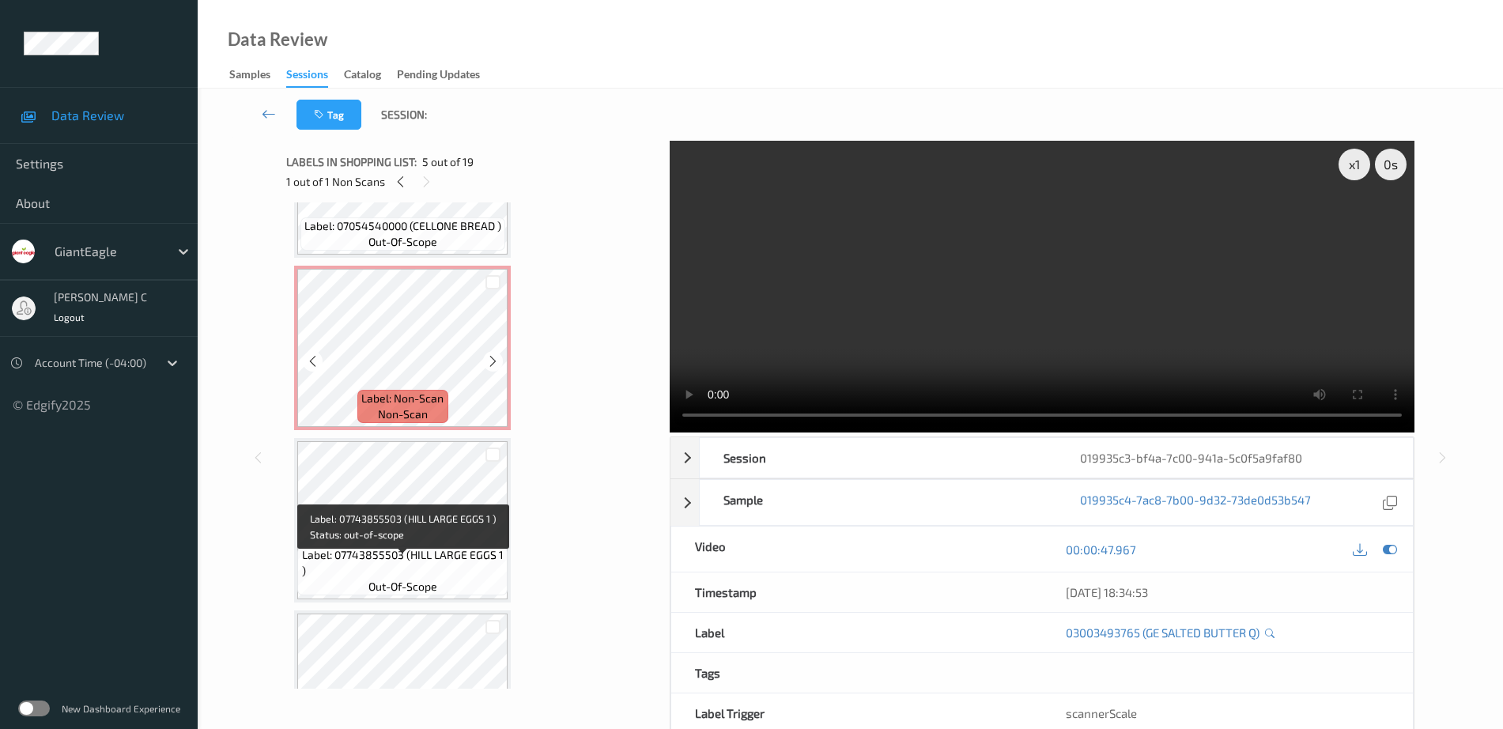
scroll to position [107, 0]
